Goal: Task Accomplishment & Management: Use online tool/utility

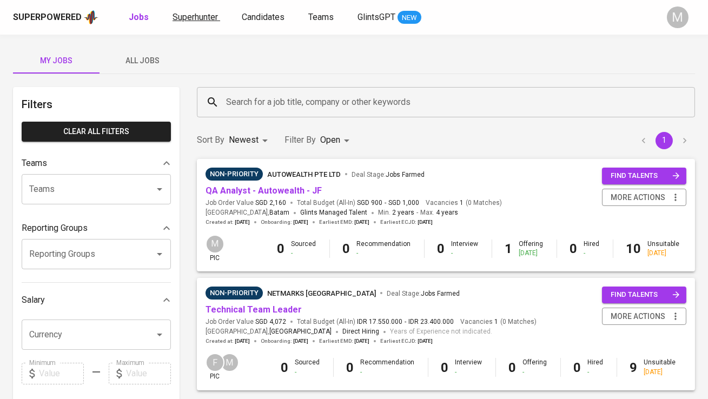
click at [200, 18] on span "Superhunter" at bounding box center [195, 17] width 45 height 10
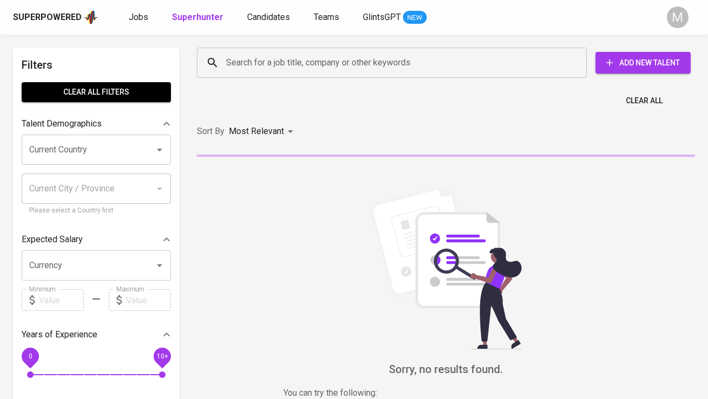
click at [249, 64] on input "Search for a job title, company or other keywords" at bounding box center [395, 62] width 343 height 21
paste input "[EMAIL_ADDRESS][DOMAIN_NAME] |"
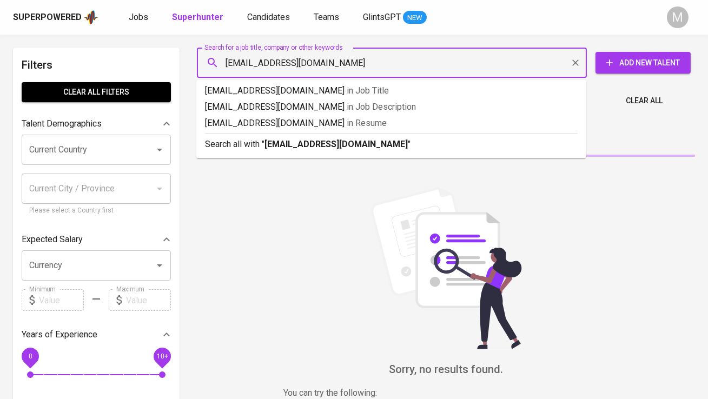
type input "[EMAIL_ADDRESS][DOMAIN_NAME]"
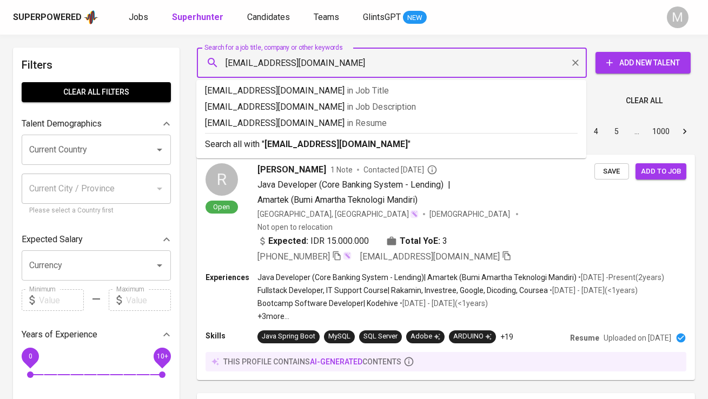
click at [226, 63] on input "[EMAIL_ADDRESS][DOMAIN_NAME]" at bounding box center [395, 62] width 343 height 21
click at [301, 138] on p "Search all with " [EMAIL_ADDRESS][DOMAIN_NAME] "" at bounding box center [391, 144] width 373 height 13
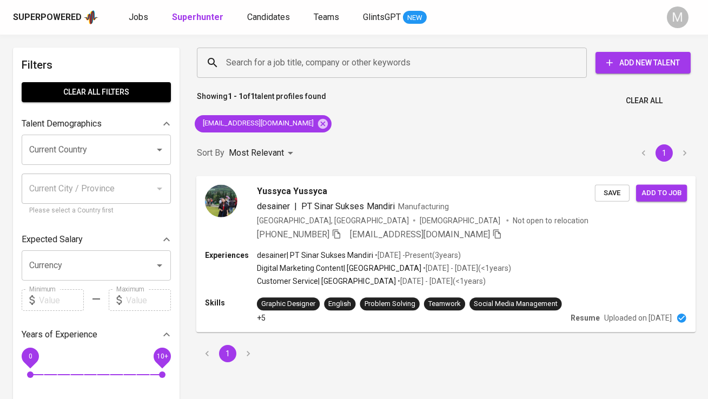
click at [229, 194] on img at bounding box center [221, 201] width 32 height 32
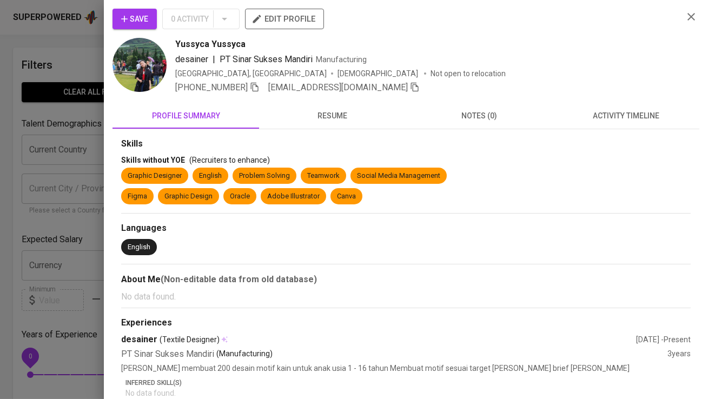
click at [123, 14] on icon "button" at bounding box center [124, 19] width 11 height 11
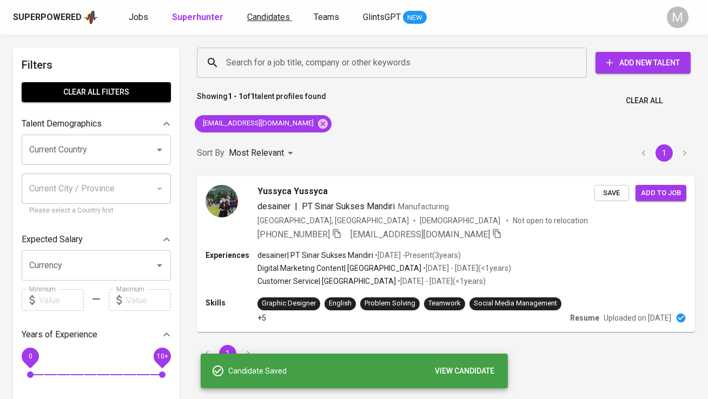
click at [258, 19] on span "Candidates" at bounding box center [268, 17] width 43 height 10
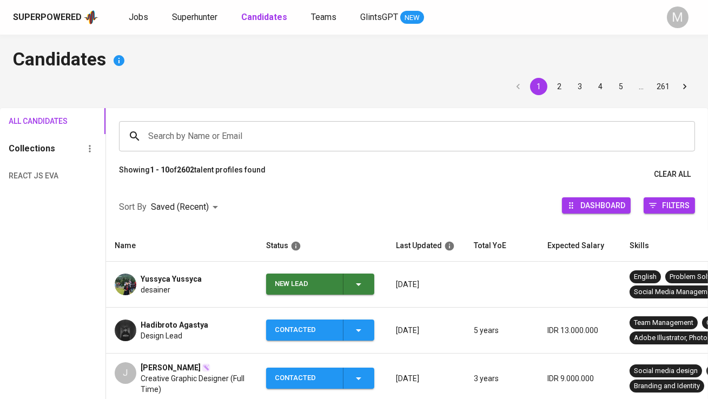
click at [306, 274] on div "New Lead" at bounding box center [305, 284] width 60 height 21
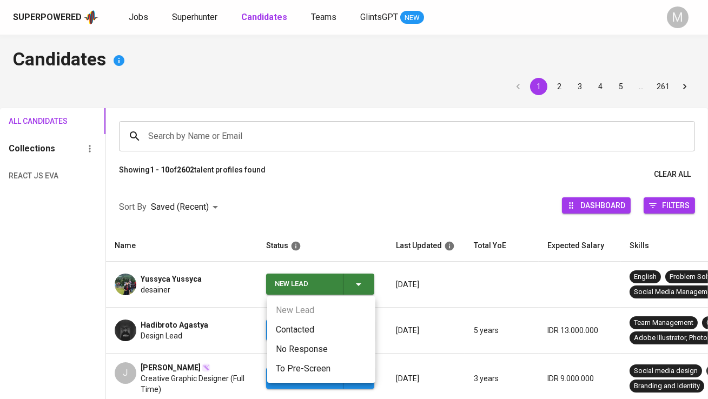
click at [305, 332] on li "Contacted" at bounding box center [321, 329] width 108 height 19
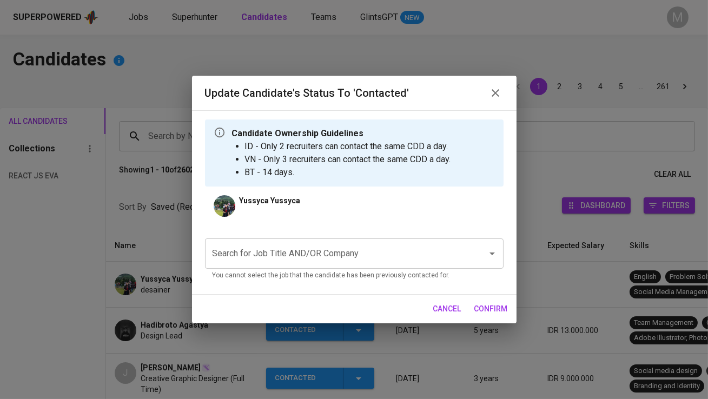
click at [299, 259] on input "Search for Job Title AND/OR Company" at bounding box center [339, 254] width 259 height 21
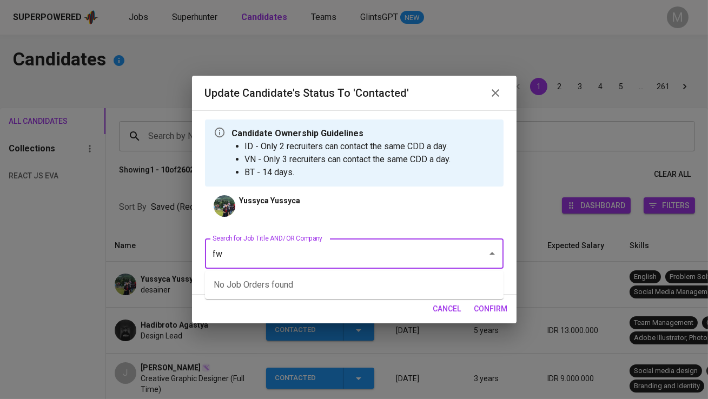
type input "fwd"
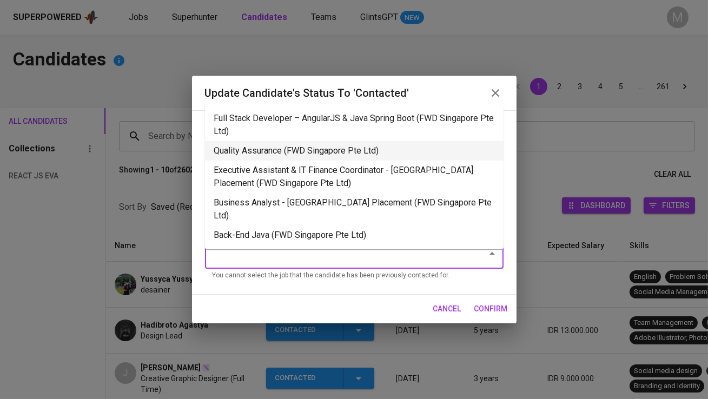
click at [312, 156] on li "Quality Assurance (FWD Singapore Pte Ltd)" at bounding box center [354, 150] width 299 height 19
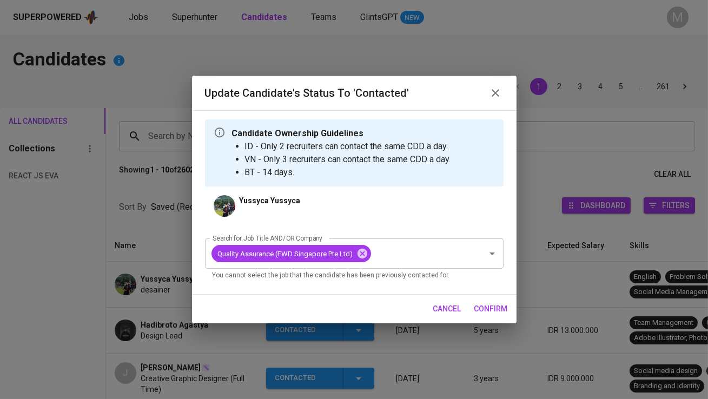
click at [490, 309] on span "confirm" at bounding box center [492, 310] width 34 height 14
